Goal: Task Accomplishment & Management: Manage account settings

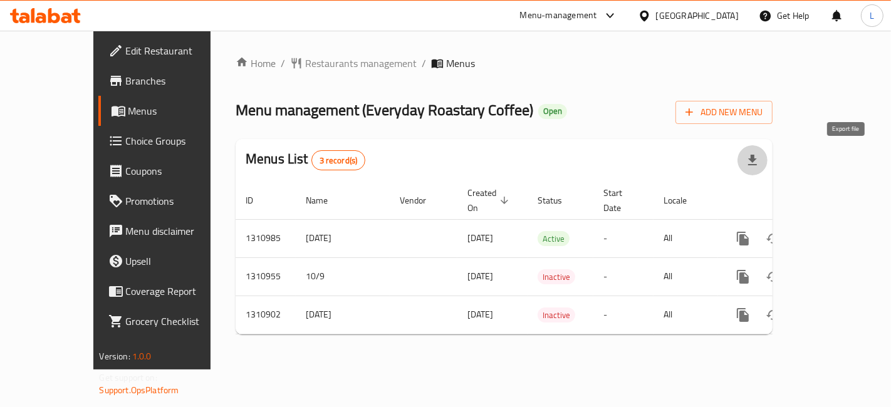
click at [757, 160] on icon "button" at bounding box center [753, 160] width 9 height 11
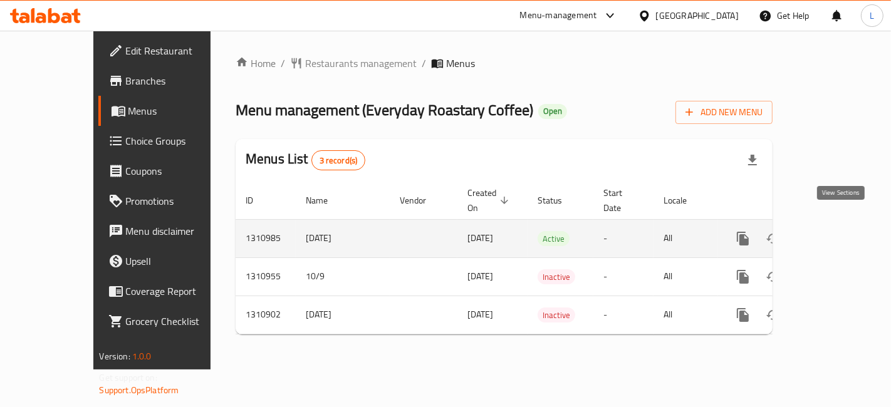
click at [839, 233] on icon "enhanced table" at bounding box center [833, 238] width 11 height 11
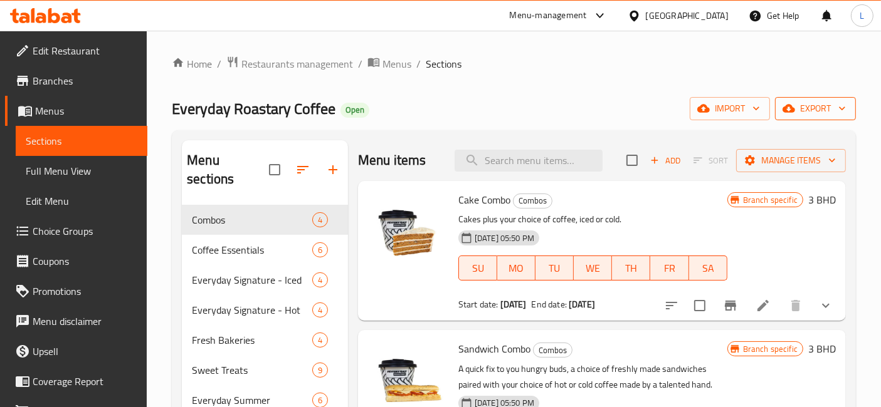
click at [833, 107] on span "export" at bounding box center [815, 109] width 61 height 16
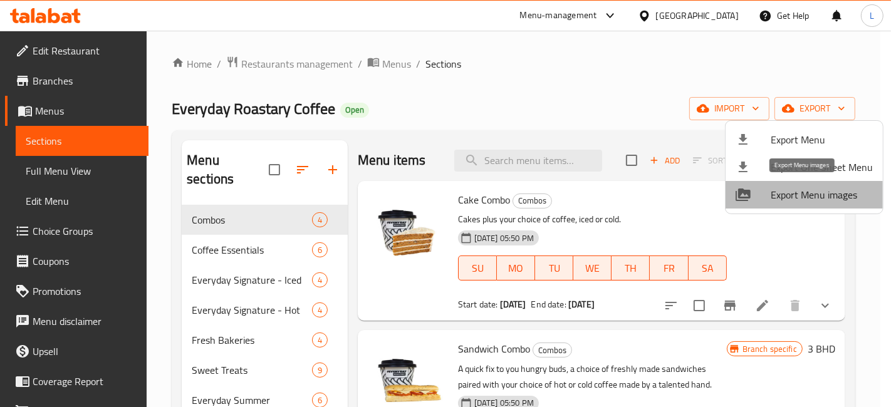
click at [816, 196] on span "Export Menu images" at bounding box center [822, 194] width 102 height 15
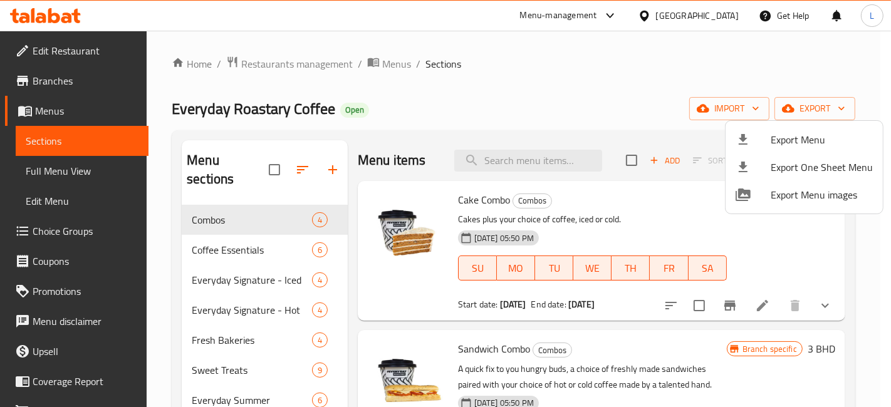
click at [77, 13] on div at bounding box center [445, 203] width 891 height 407
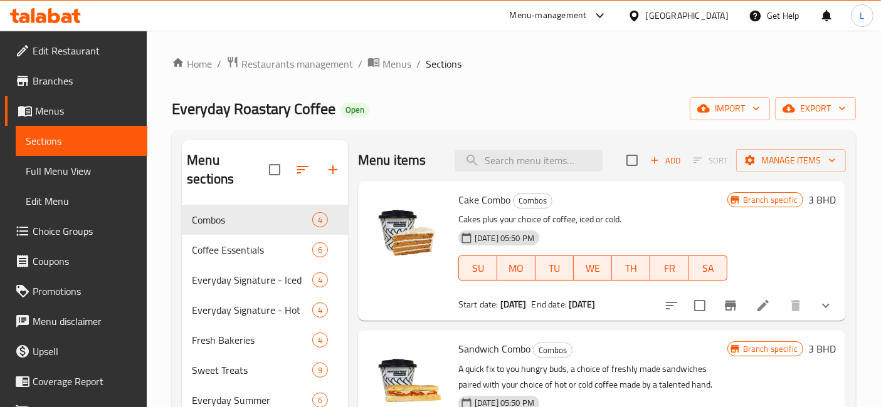
click at [646, 15] on div at bounding box center [637, 16] width 18 height 14
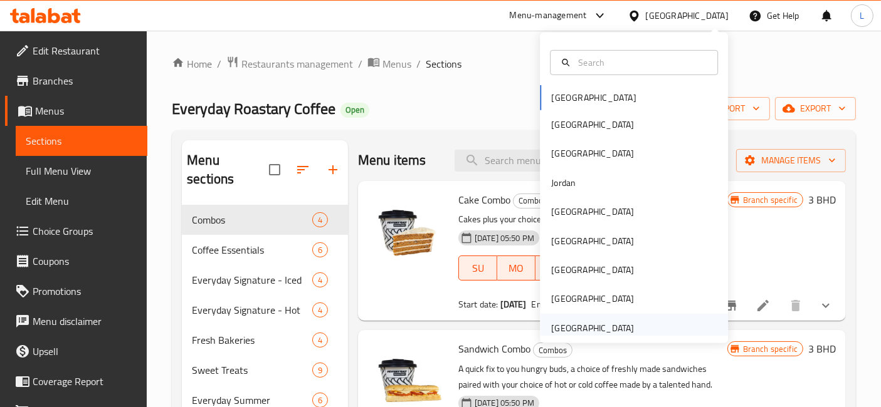
click at [565, 327] on div "[GEOGRAPHIC_DATA]" at bounding box center [592, 329] width 83 height 14
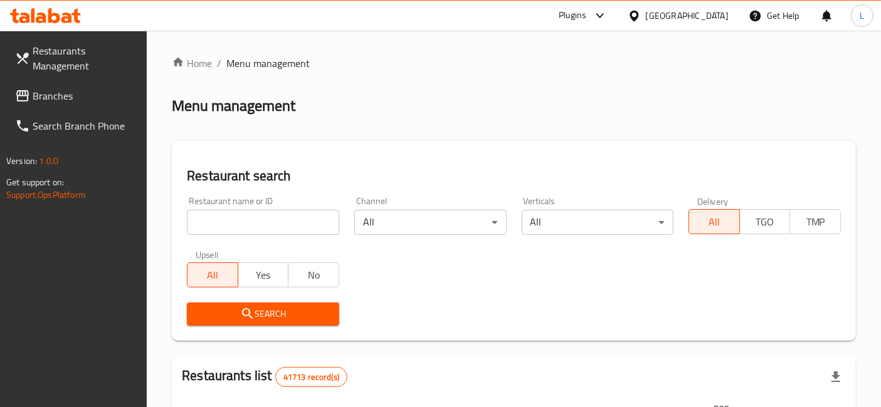
click at [218, 226] on input "search" at bounding box center [263, 222] width 152 height 25
paste input "663710"
type input "663710"
click button "Search" at bounding box center [263, 314] width 152 height 23
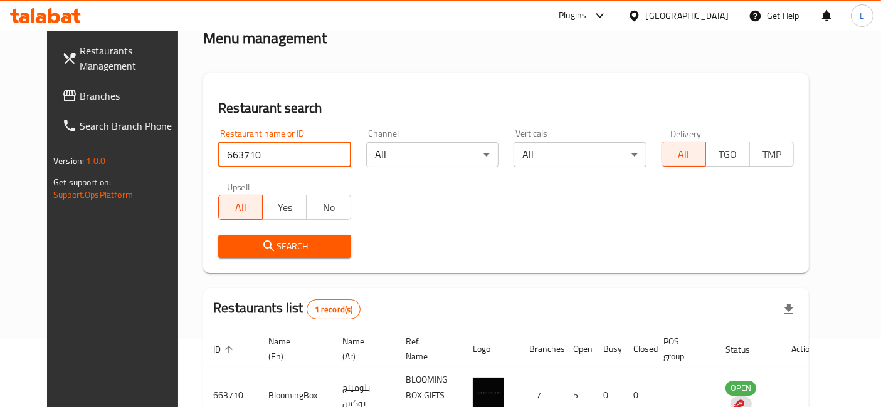
scroll to position [140, 0]
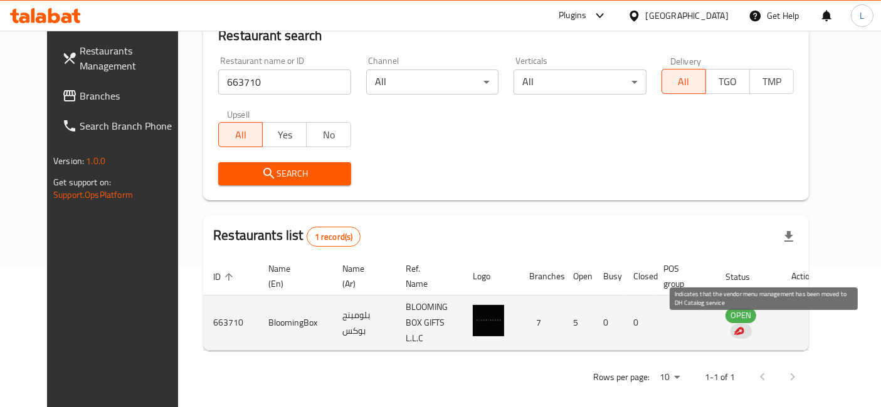
click at [752, 324] on div "enhanced table" at bounding box center [740, 331] width 21 height 15
click at [752, 325] on div "enhanced table" at bounding box center [740, 331] width 21 height 15
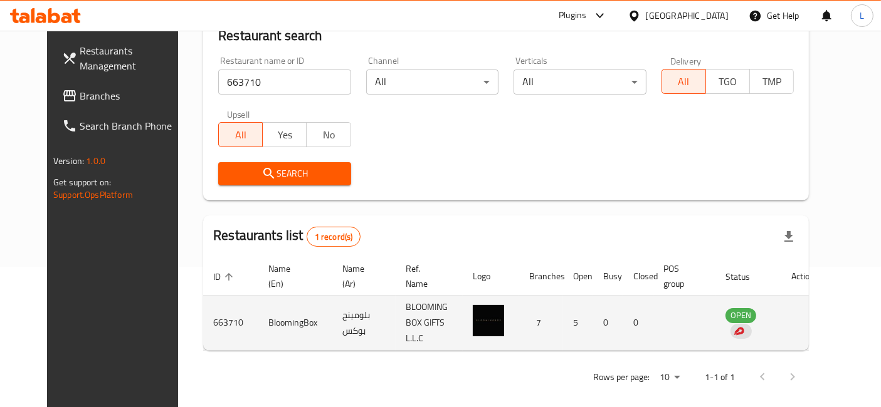
click at [431, 320] on td "BLOOMING BOX GIFTS L.L.C" at bounding box center [429, 323] width 67 height 55
click at [488, 314] on img "enhanced table" at bounding box center [488, 320] width 31 height 31
drag, startPoint x: 485, startPoint y: 321, endPoint x: 352, endPoint y: 334, distance: 133.5
click at [370, 334] on tr "663710 BloomingBox بلومينج بوكس BLOOMING BOX GIFTS L.L.C 7 5 0 0 OPEN" at bounding box center [513, 323] width 621 height 55
drag, startPoint x: 266, startPoint y: 316, endPoint x: 174, endPoint y: 338, distance: 95.3
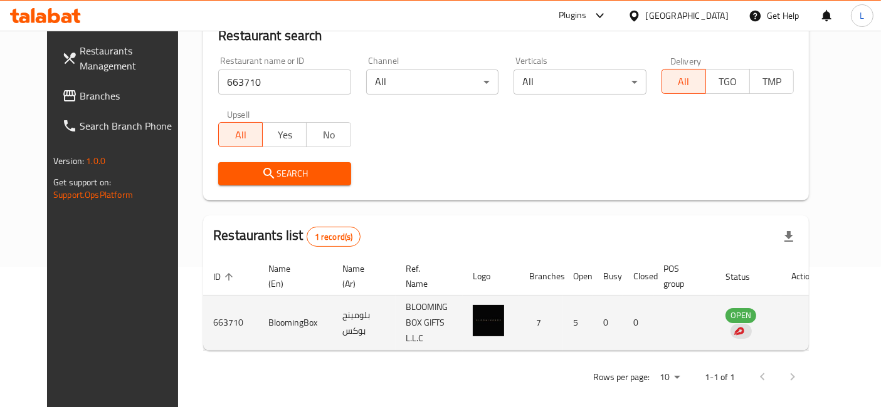
click at [258, 320] on td "BloomingBox" at bounding box center [295, 323] width 74 height 55
click at [203, 320] on td "663710" at bounding box center [230, 323] width 55 height 55
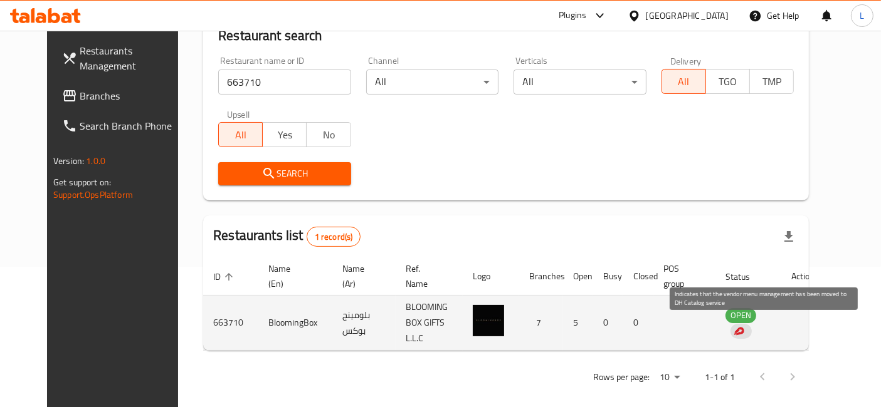
click at [752, 327] on div "enhanced table" at bounding box center [740, 331] width 21 height 15
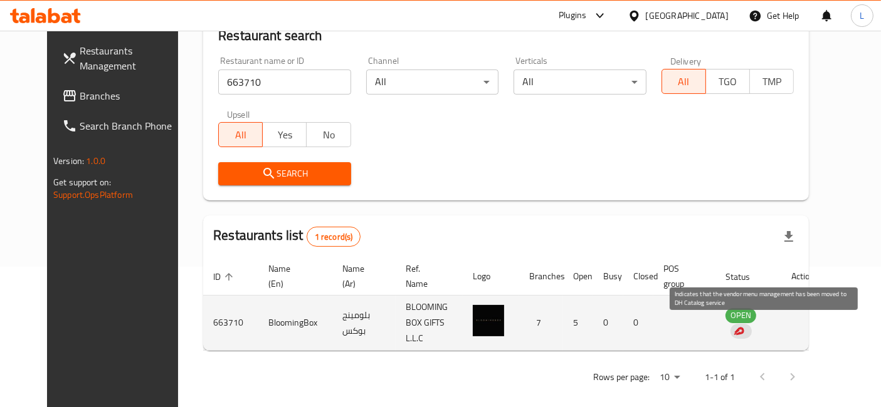
click at [752, 324] on div "enhanced table" at bounding box center [740, 331] width 21 height 15
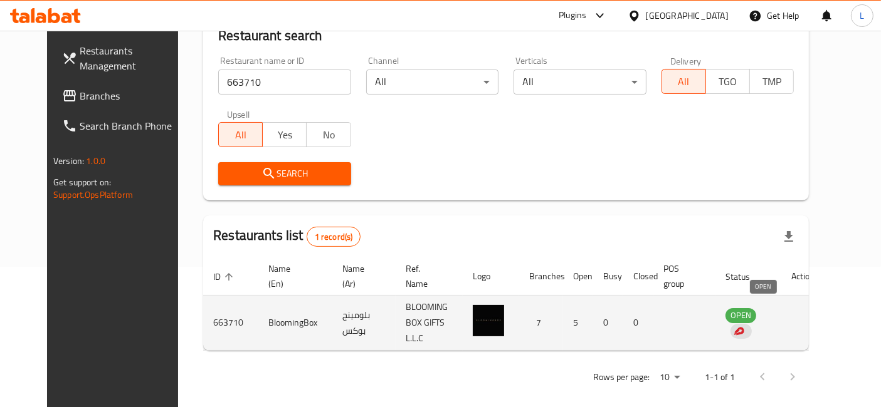
click at [750, 315] on span "OPEN" at bounding box center [740, 315] width 31 height 14
click at [752, 315] on span "OPEN" at bounding box center [740, 315] width 31 height 14
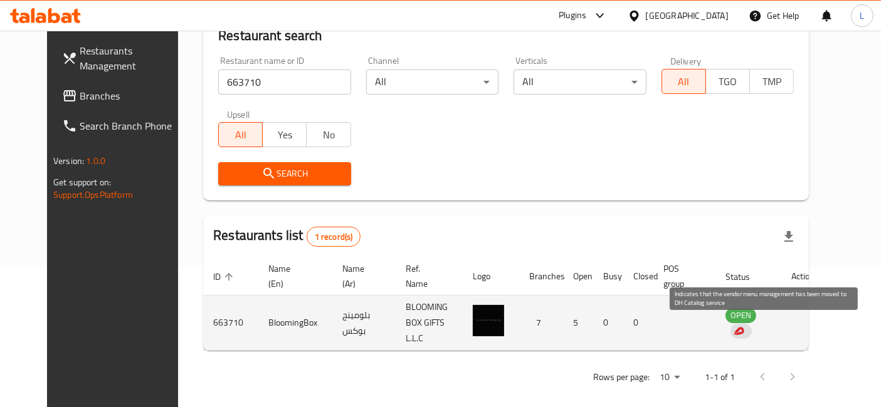
click at [752, 324] on div "enhanced table" at bounding box center [740, 331] width 21 height 15
click at [752, 327] on div "enhanced table" at bounding box center [740, 331] width 21 height 15
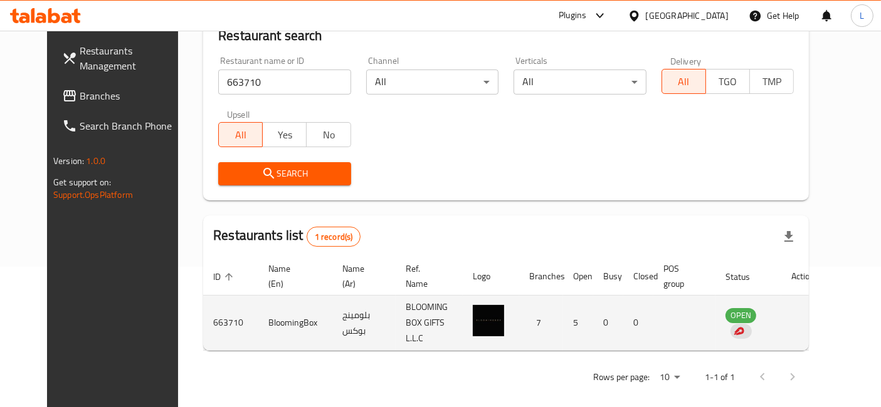
click at [209, 320] on td "663710" at bounding box center [230, 323] width 55 height 55
drag, startPoint x: 293, startPoint y: 318, endPoint x: 233, endPoint y: 318, distance: 60.2
click at [258, 318] on td "BloomingBox" at bounding box center [295, 323] width 74 height 55
copy td "BloomingBox"
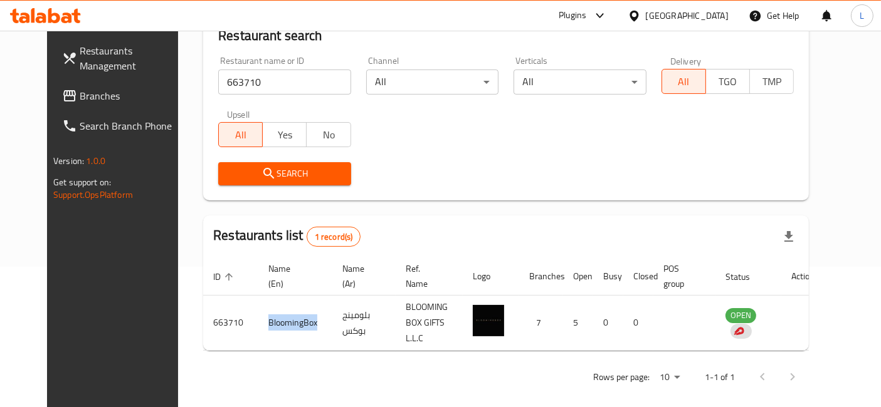
click at [68, 23] on icon at bounding box center [45, 15] width 71 height 15
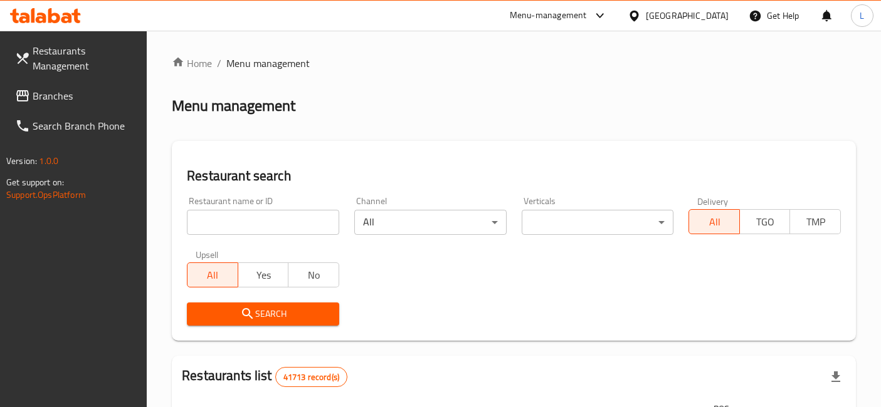
scroll to position [92, 0]
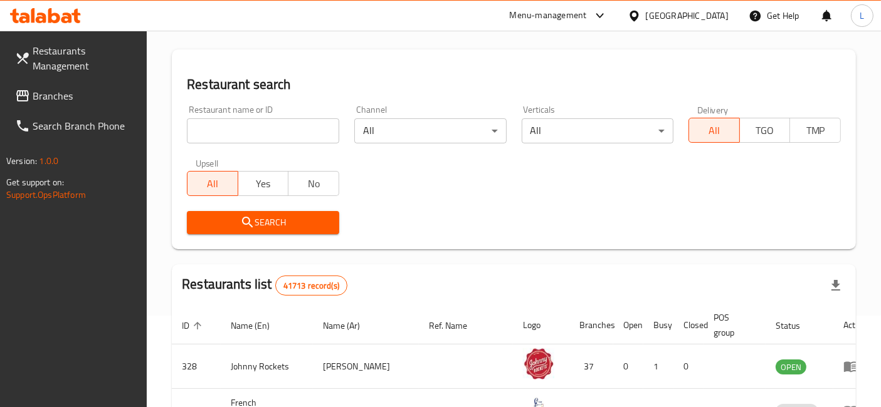
click at [233, 129] on input "search" at bounding box center [263, 130] width 152 height 25
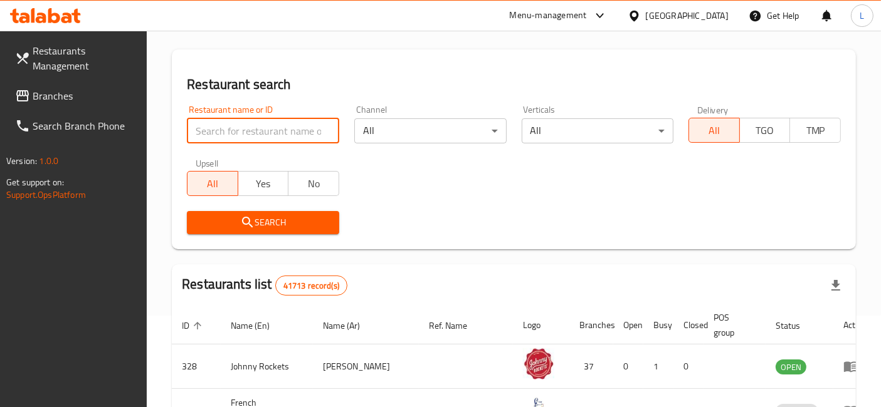
click at [56, 94] on span "Branches" at bounding box center [85, 95] width 105 height 15
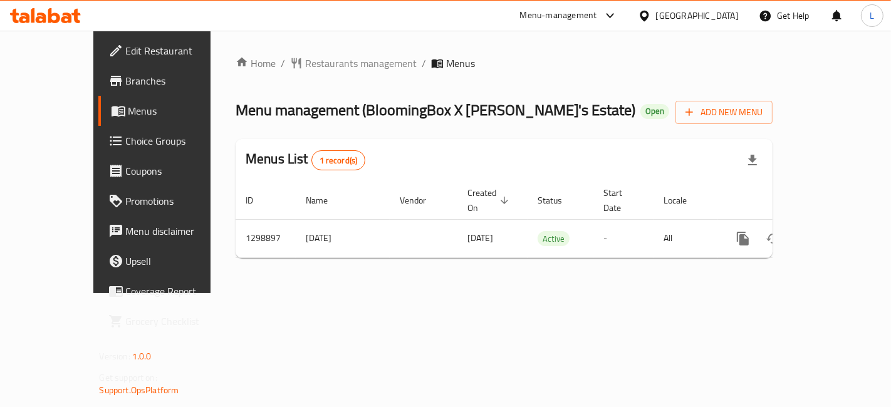
click at [54, 15] on icon at bounding box center [54, 15] width 12 height 15
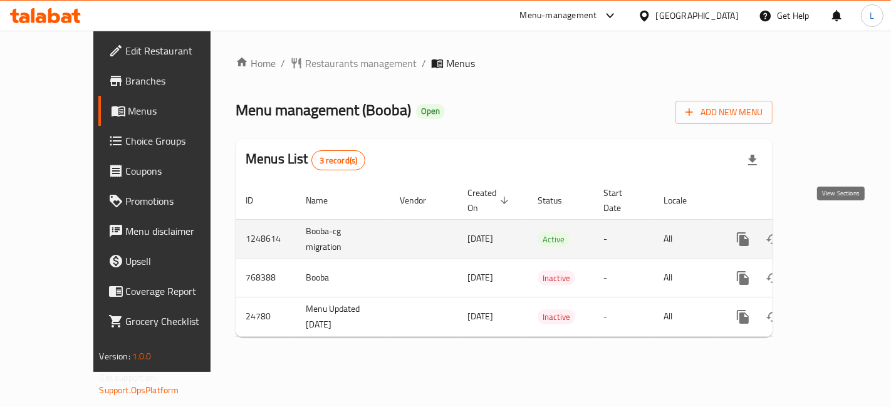
click at [841, 232] on icon "enhanced table" at bounding box center [833, 239] width 15 height 15
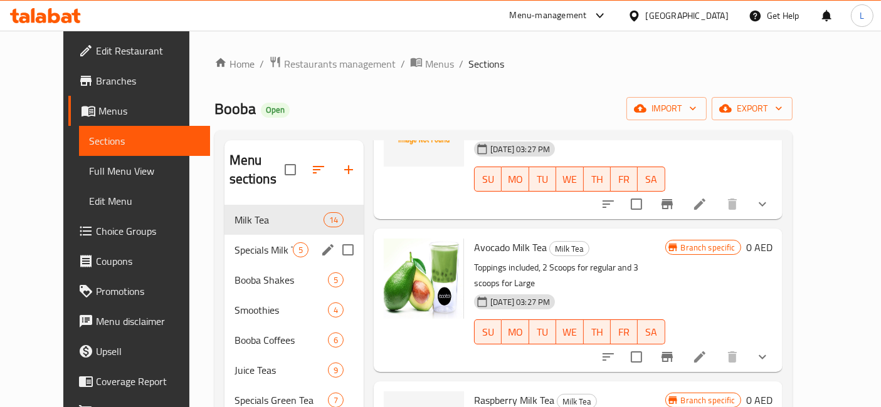
click at [224, 239] on div "Specials Milk Teas 5" at bounding box center [294, 250] width 140 height 30
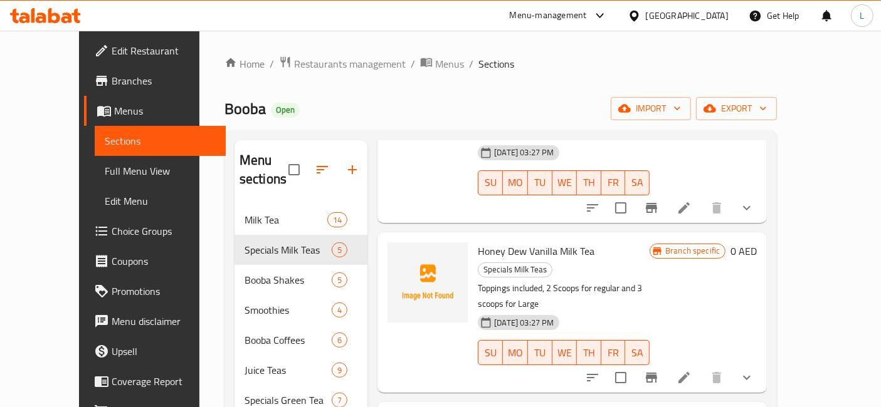
scroll to position [308, 0]
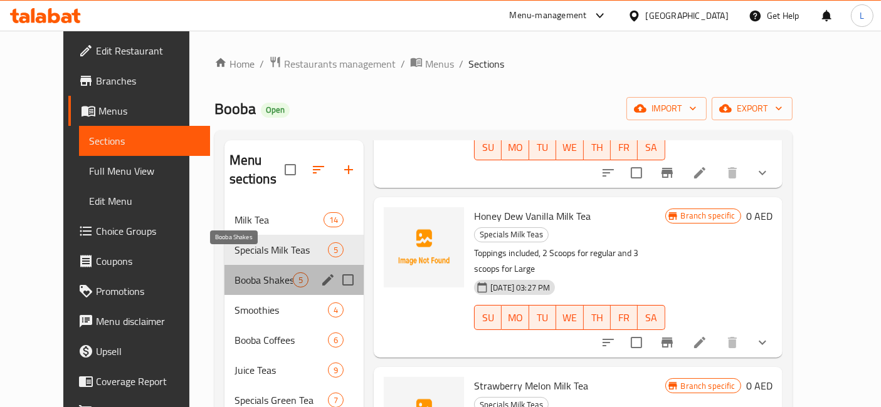
click at [239, 273] on span "Booba Shakes" at bounding box center [263, 280] width 58 height 15
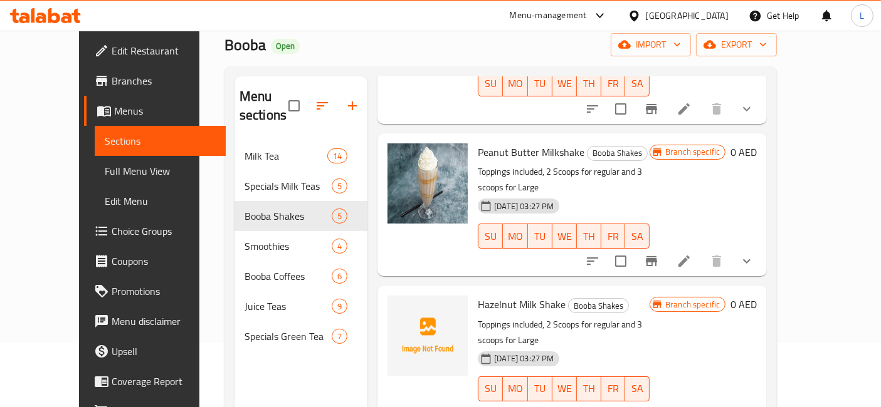
scroll to position [139, 0]
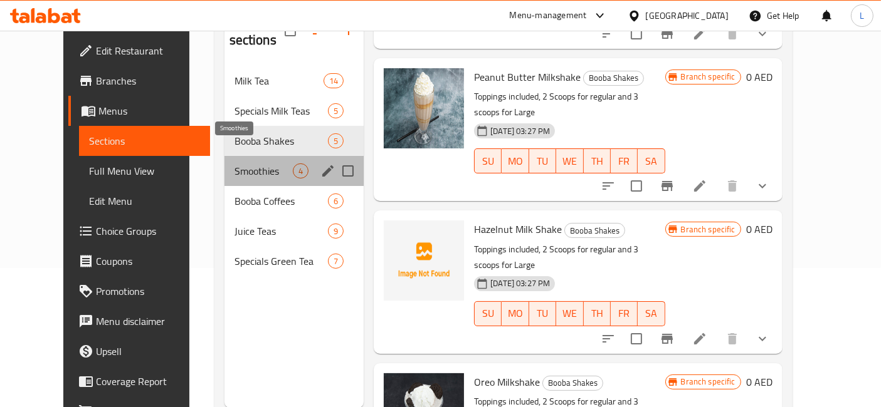
click at [234, 164] on span "Smoothies" at bounding box center [263, 171] width 58 height 15
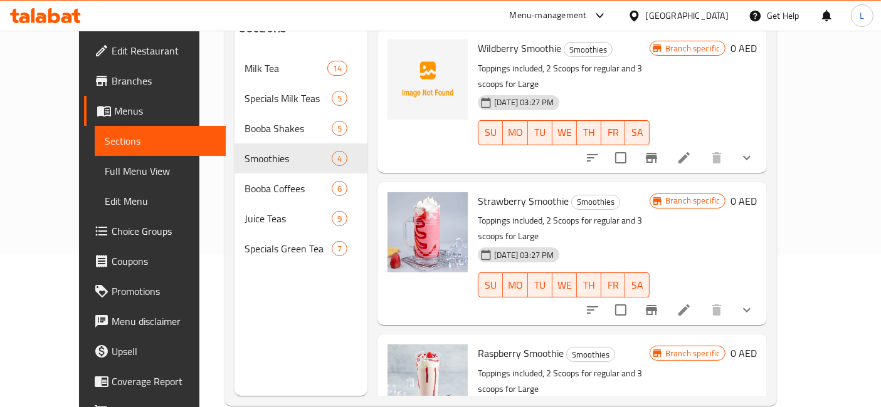
scroll to position [175, 0]
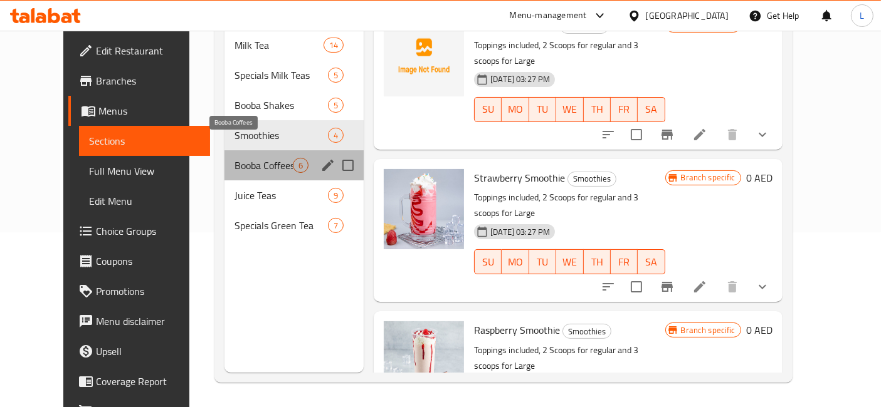
click at [234, 158] on span "Booba Coffees" at bounding box center [263, 165] width 58 height 15
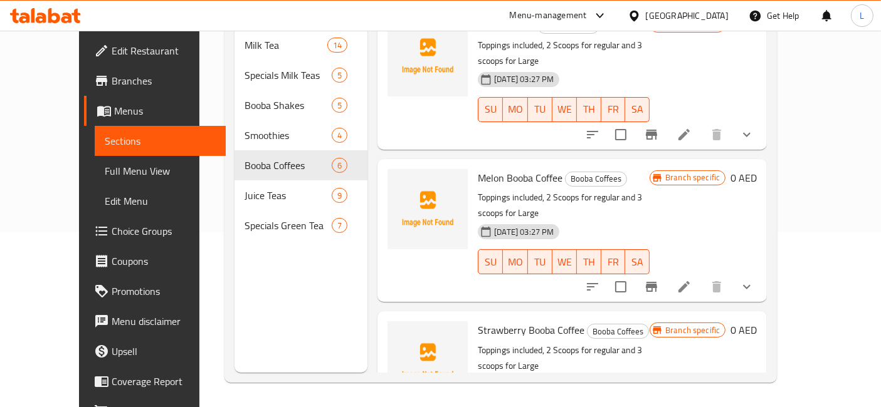
click at [59, 13] on icon at bounding box center [45, 15] width 71 height 15
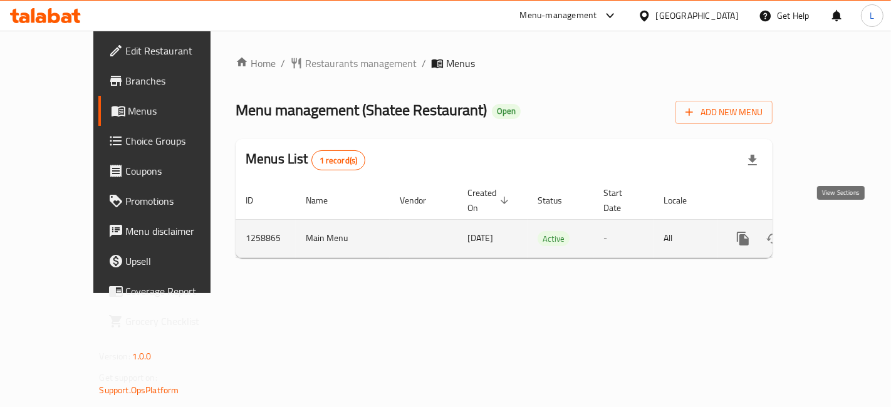
click at [841, 231] on icon "enhanced table" at bounding box center [833, 238] width 15 height 15
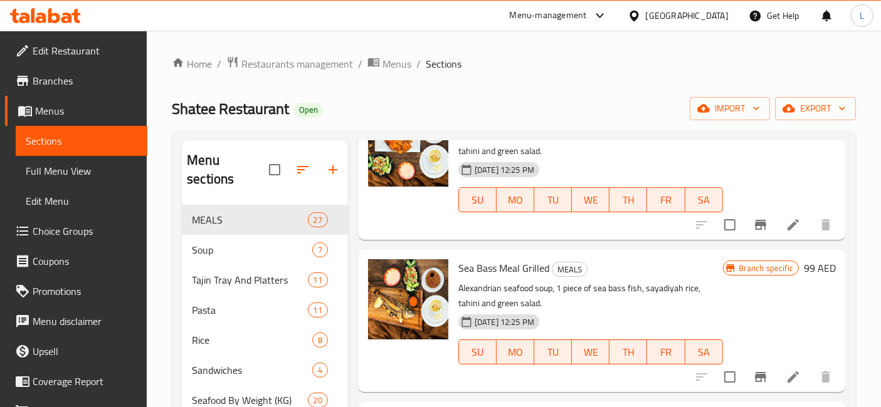
scroll to position [1881, 0]
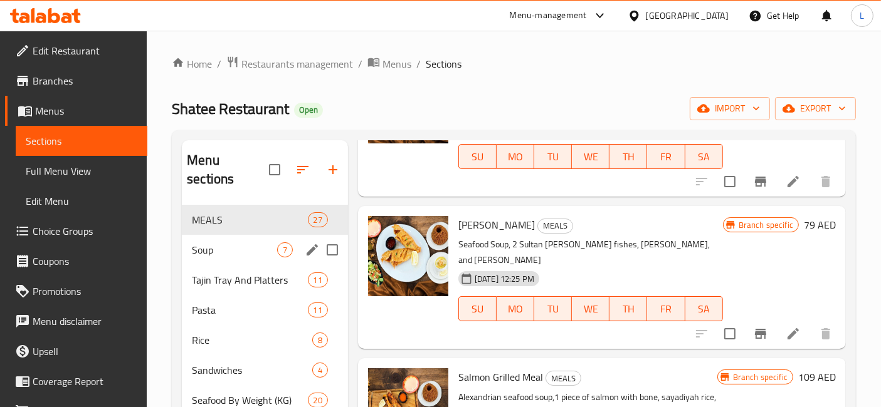
click at [214, 243] on span "Soup" at bounding box center [234, 250] width 85 height 15
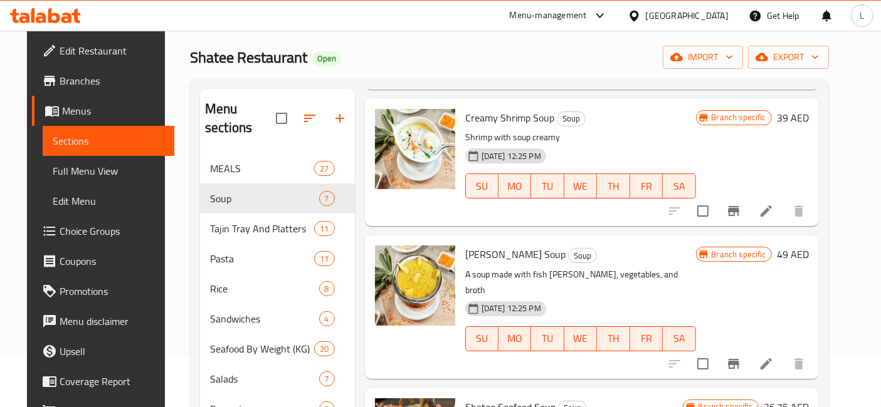
scroll to position [175, 0]
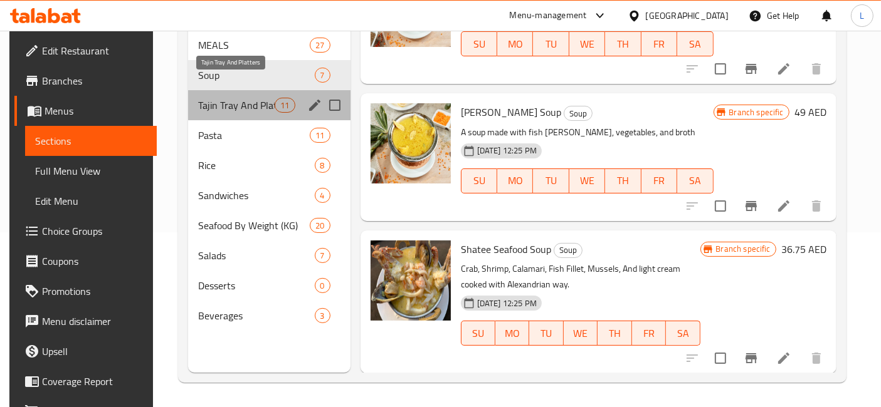
click at [231, 98] on span "Tajin Tray And Platters" at bounding box center [236, 105] width 76 height 15
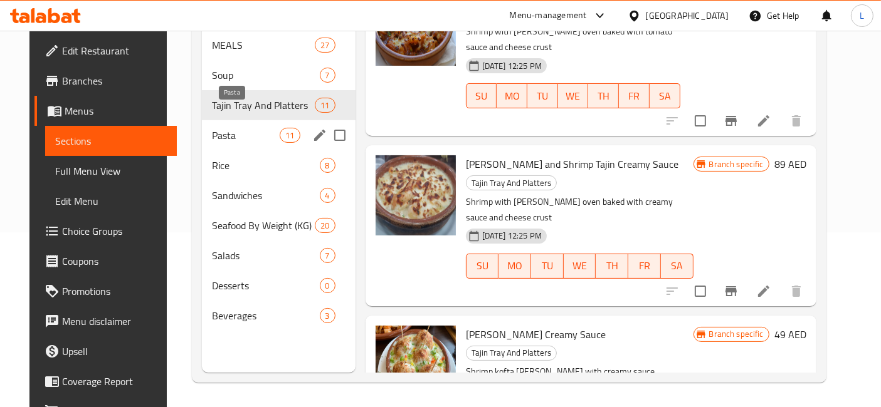
click at [218, 128] on span "Pasta" at bounding box center [246, 135] width 68 height 15
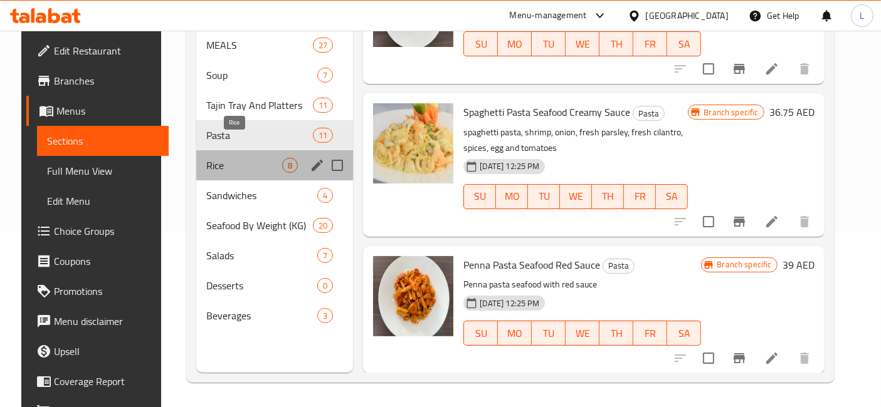
click at [210, 158] on span "Rice" at bounding box center [244, 165] width 76 height 15
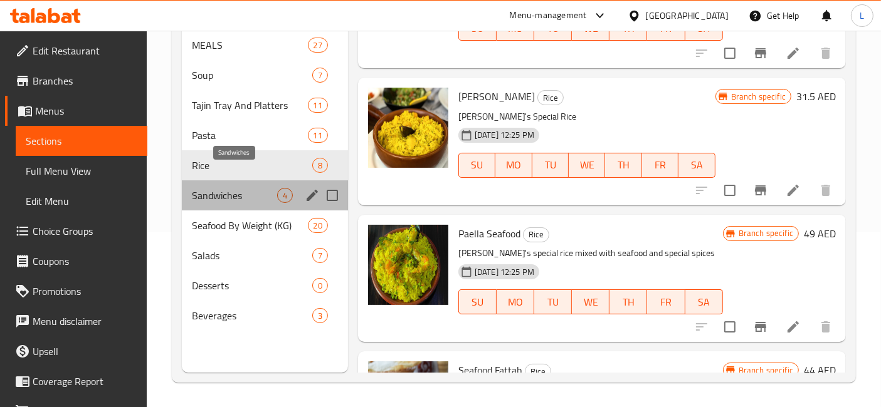
click at [214, 188] on span "Sandwiches" at bounding box center [234, 195] width 85 height 15
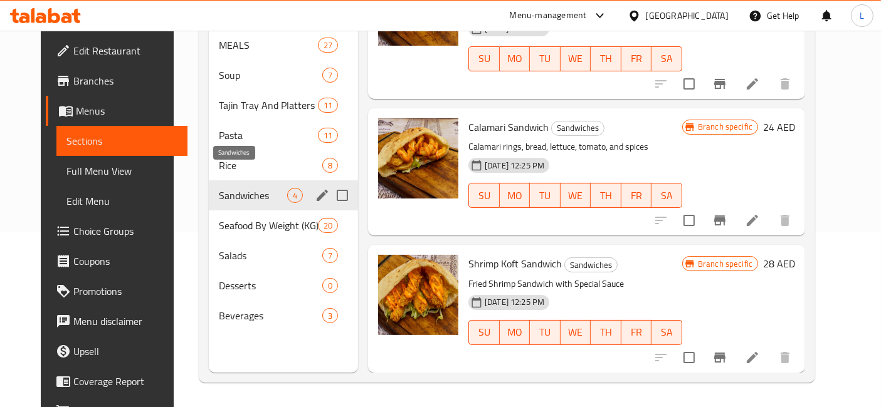
scroll to position [202, 0]
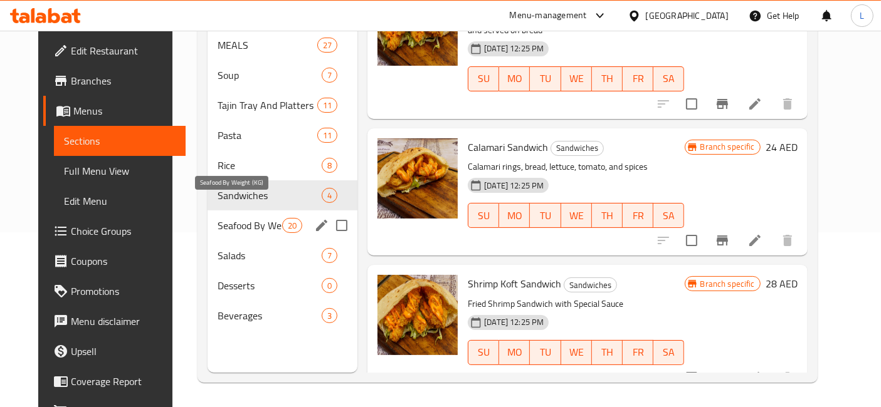
click at [227, 218] on span "Seafood By Weight (KG)" at bounding box center [250, 225] width 65 height 15
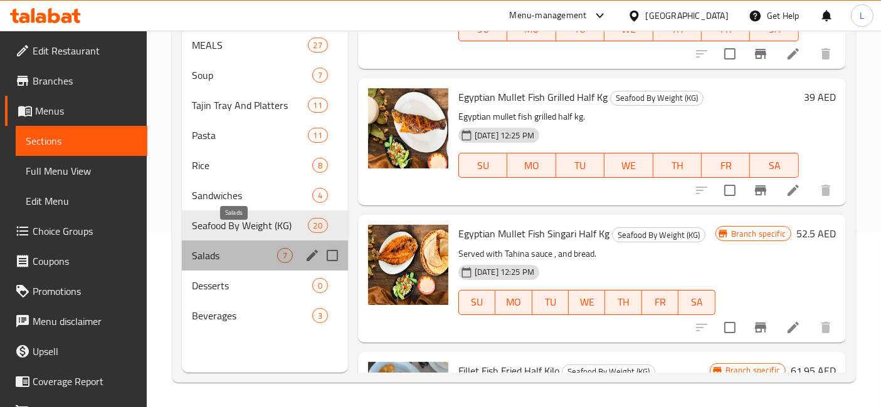
click at [209, 248] on span "Salads" at bounding box center [234, 255] width 85 height 15
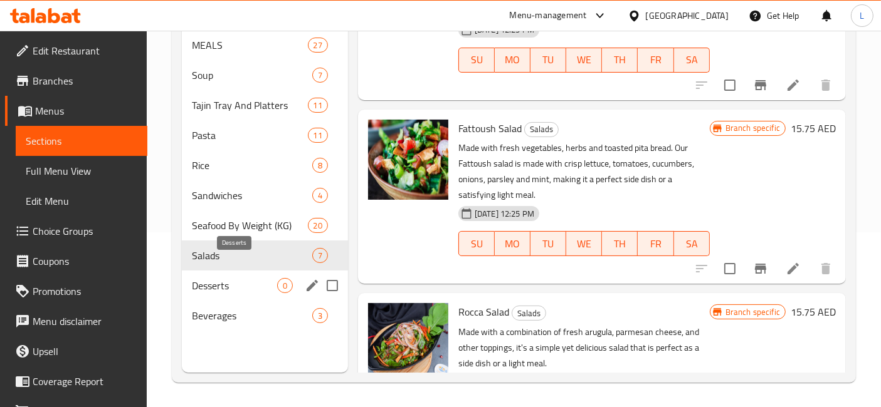
click at [216, 278] on span "Desserts" at bounding box center [234, 285] width 85 height 15
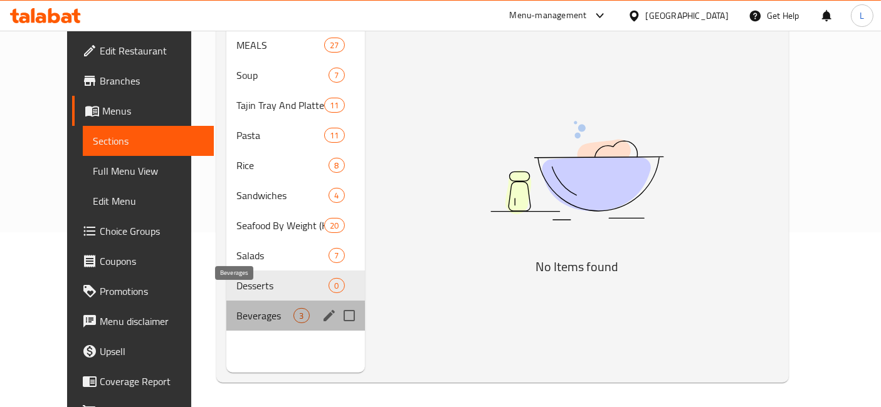
click at [236, 308] on span "Beverages" at bounding box center [264, 315] width 57 height 15
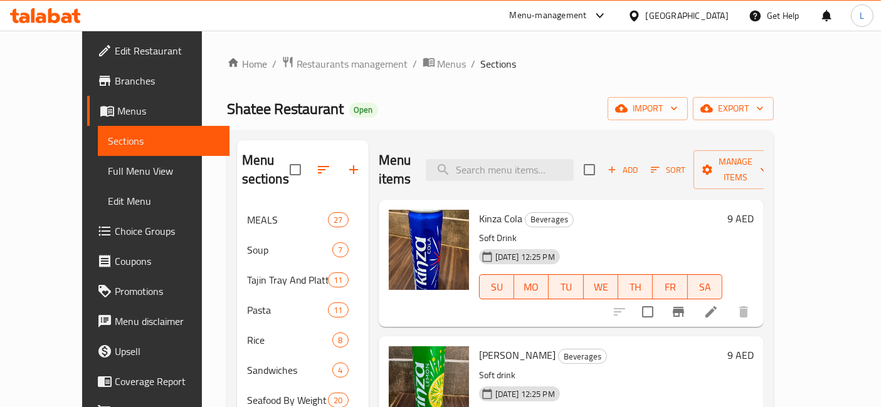
click at [51, 22] on icon at bounding box center [54, 15] width 12 height 15
